Goal: Entertainment & Leisure: Consume media (video, audio)

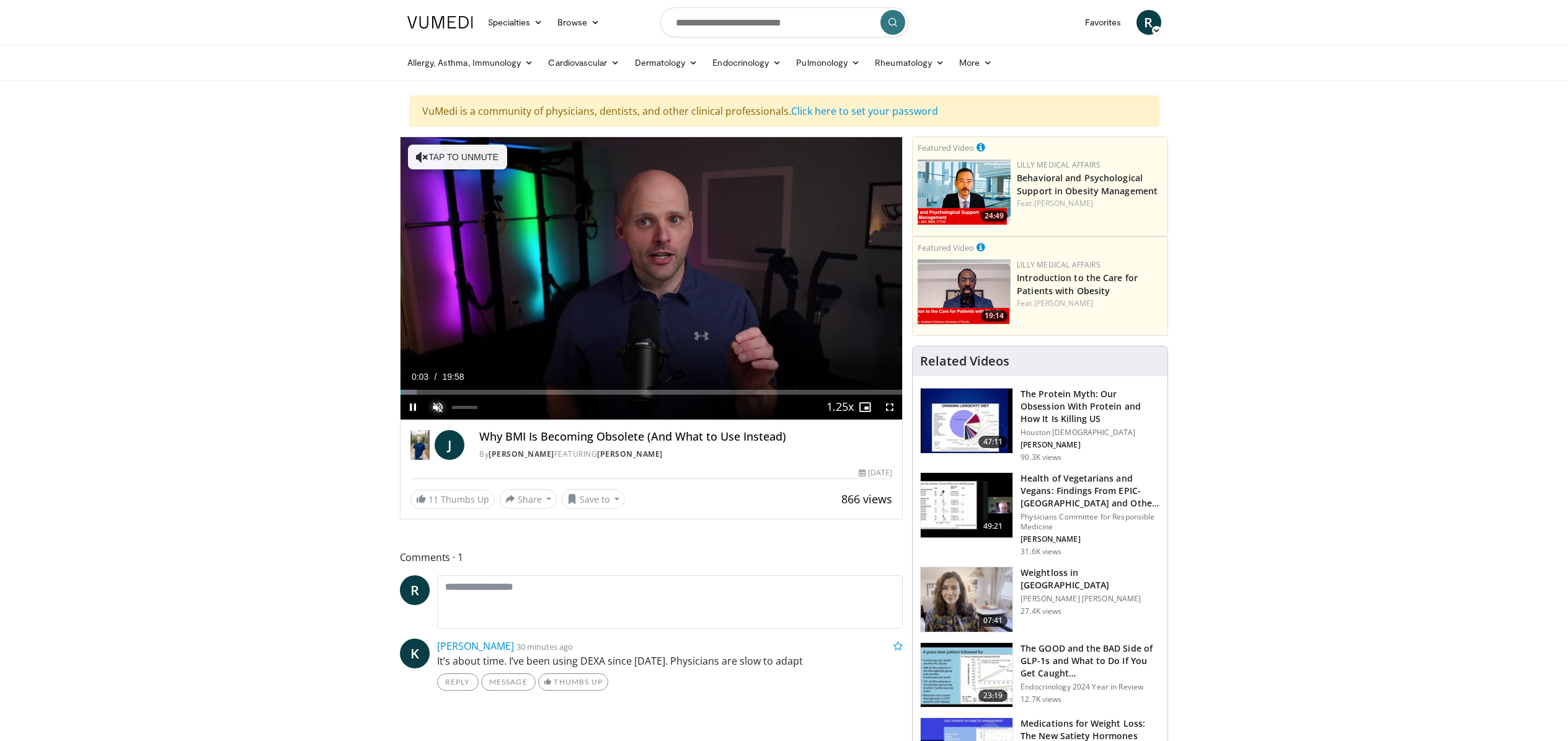
click at [436, 407] on span "Video Player" at bounding box center [438, 407] width 25 height 25
click at [417, 407] on span "Video Player" at bounding box center [413, 407] width 25 height 25
click at [416, 406] on span "Video Player" at bounding box center [413, 407] width 25 height 25
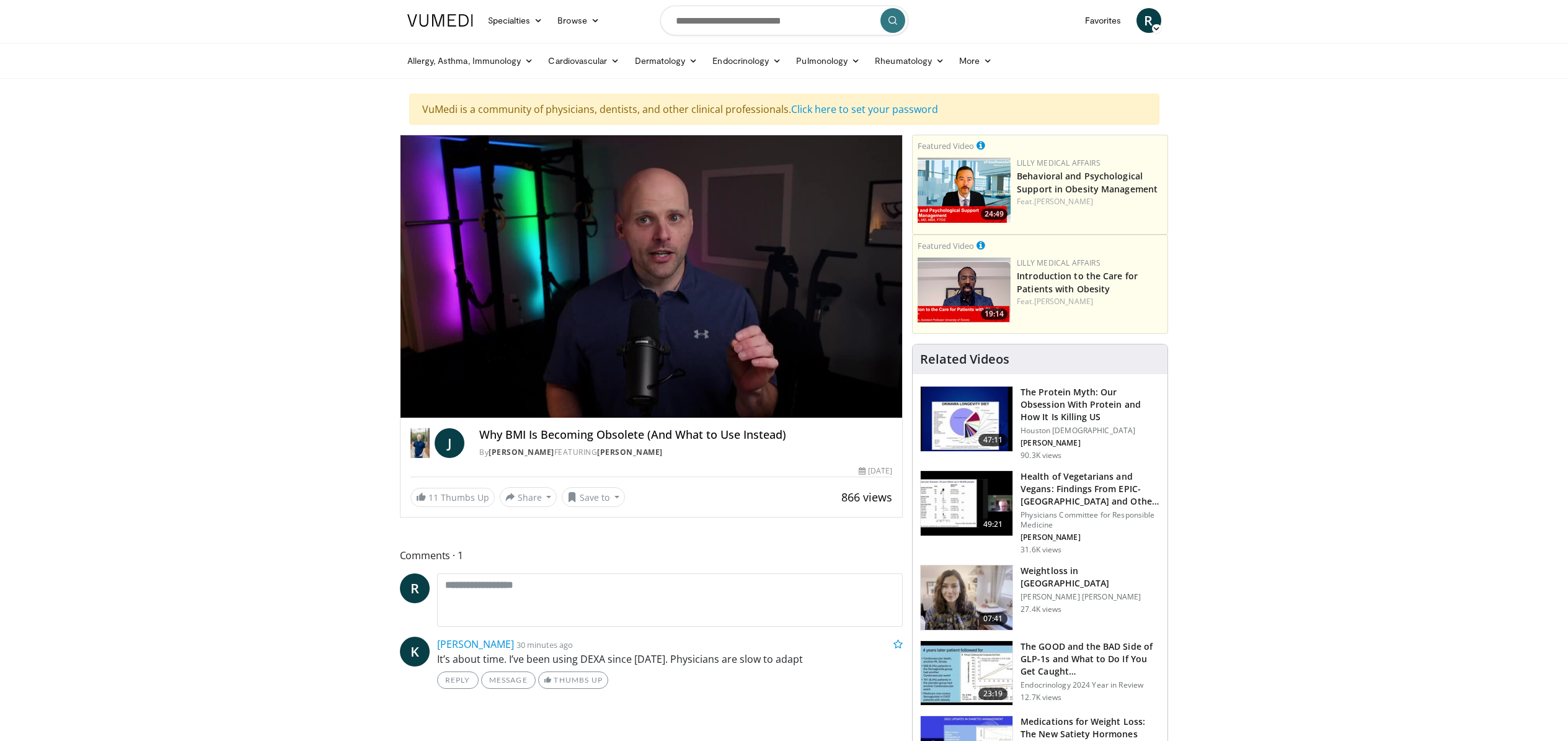
scroll to position [1, 0]
